Goal: Complete application form

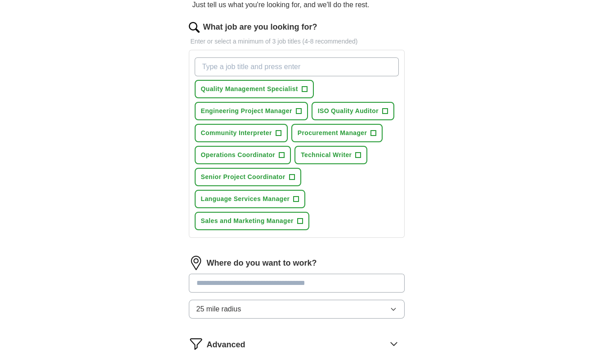
scroll to position [108, 0]
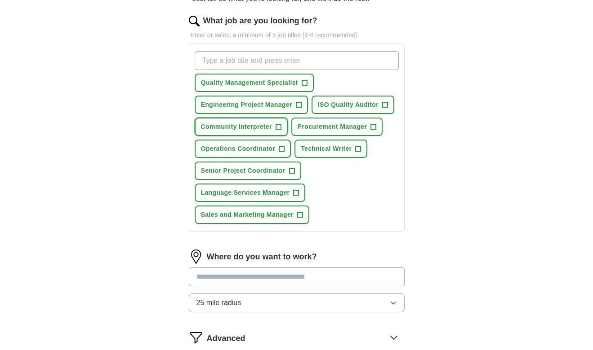
click at [281, 131] on span "+" at bounding box center [277, 127] width 5 height 7
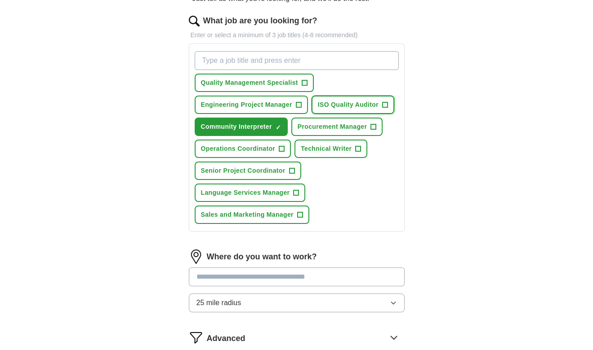
click at [382, 109] on span "+" at bounding box center [384, 105] width 5 height 7
click at [355, 153] on span "+" at bounding box center [357, 149] width 5 height 7
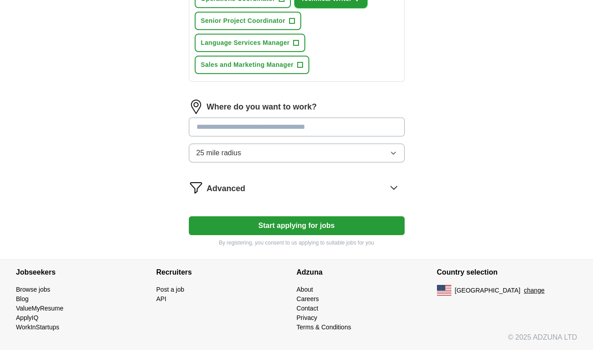
scroll to position [323, 0]
click at [389, 157] on icon "button" at bounding box center [392, 153] width 7 height 7
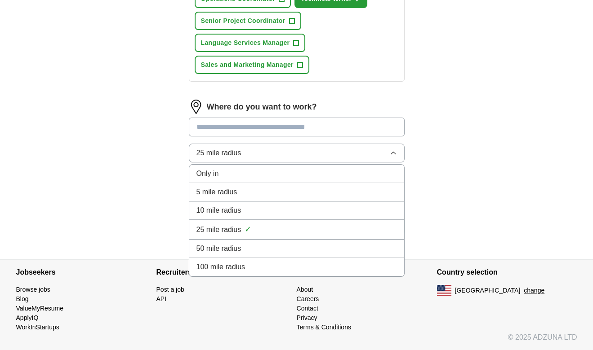
scroll to position [395, 0]
click at [362, 216] on div "10 mile radius" at bounding box center [296, 210] width 200 height 11
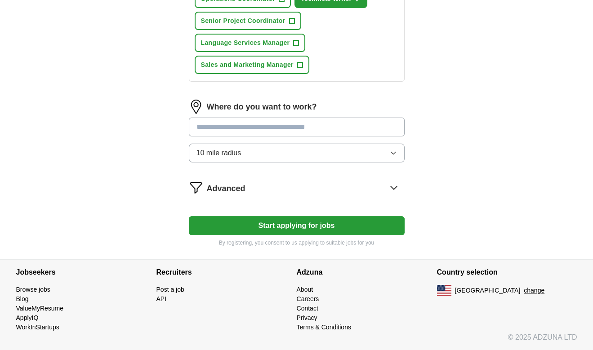
scroll to position [467, 0]
click at [390, 186] on icon at bounding box center [393, 187] width 6 height 3
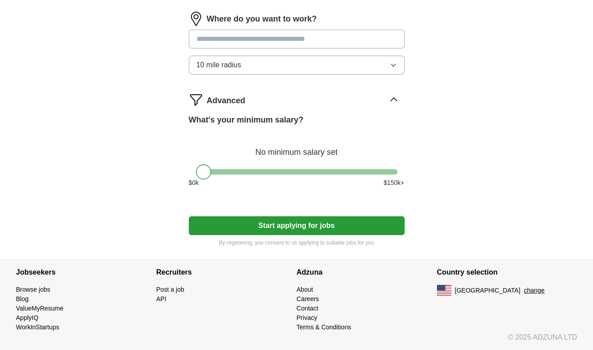
click at [387, 107] on icon at bounding box center [393, 100] width 14 height 14
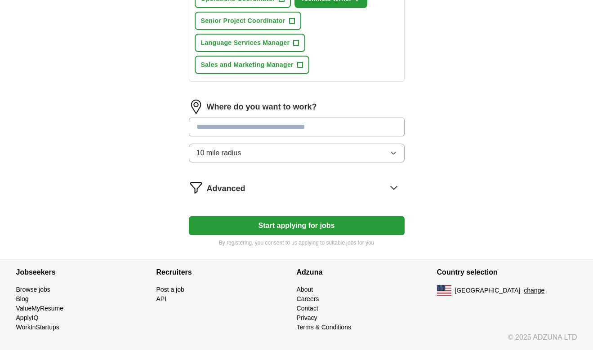
click at [294, 217] on button "Start applying for jobs" at bounding box center [297, 226] width 216 height 19
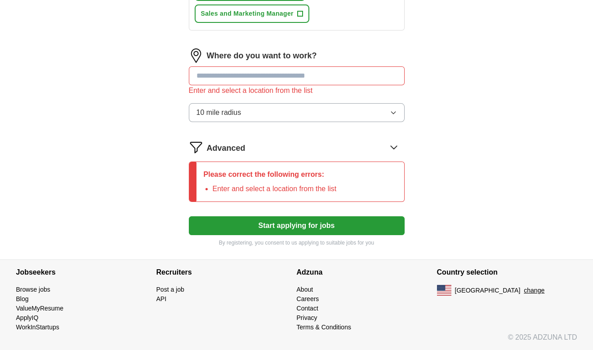
click at [306, 85] on input at bounding box center [297, 75] width 216 height 19
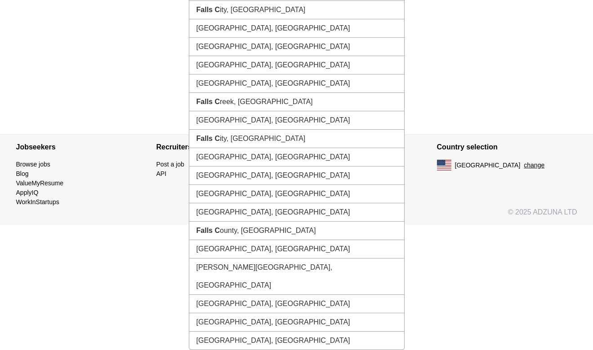
type input "**********"
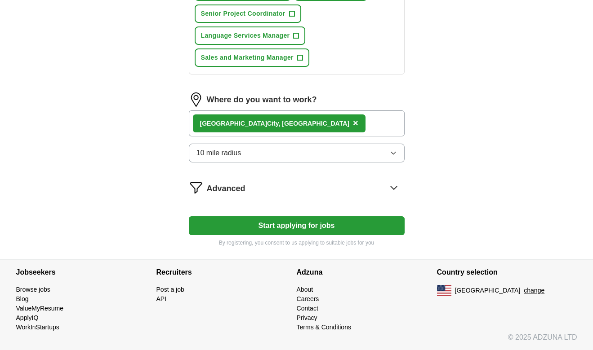
click at [305, 224] on button "Start applying for jobs" at bounding box center [297, 226] width 216 height 19
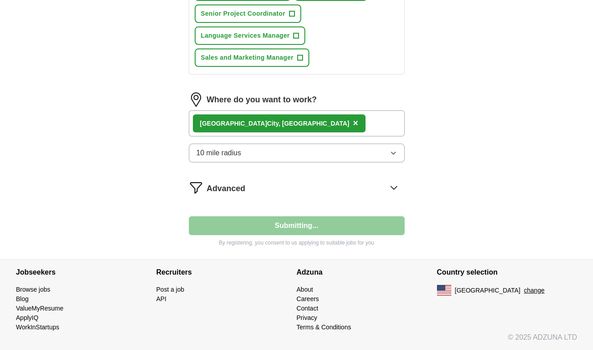
select select "**"
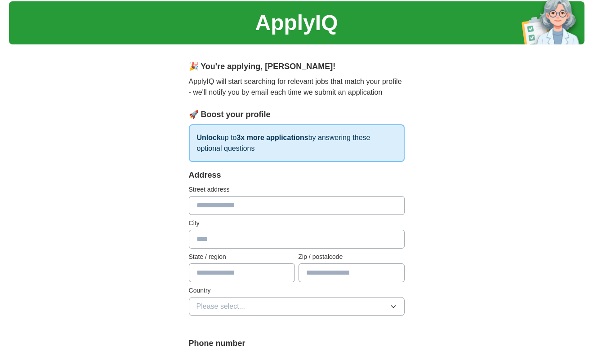
scroll to position [0, 0]
